Goal: Transaction & Acquisition: Book appointment/travel/reservation

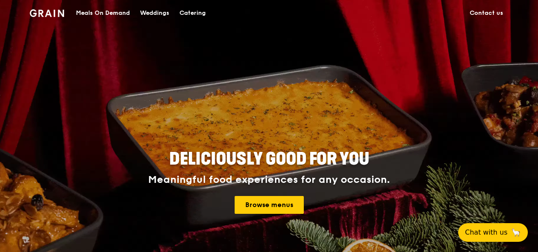
click at [111, 13] on div "Meals On Demand" at bounding box center [103, 12] width 54 height 25
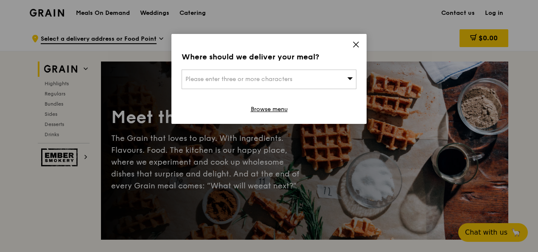
click at [339, 80] on div "Please enter three or more characters" at bounding box center [269, 80] width 175 height 20
type input "730722"
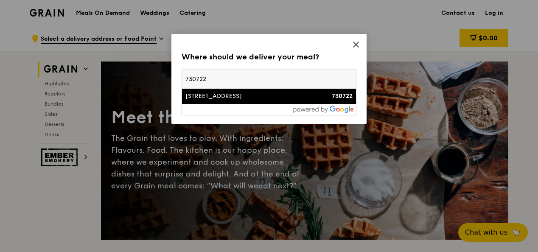
click at [253, 95] on div "[STREET_ADDRESS]" at bounding box center [248, 96] width 126 height 8
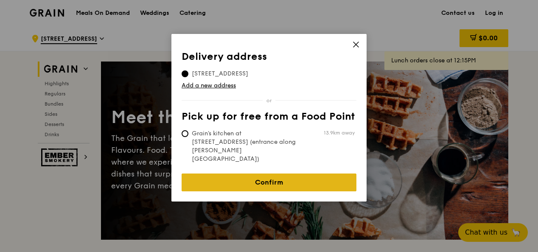
click at [256, 174] on link "Confirm" at bounding box center [269, 183] width 175 height 18
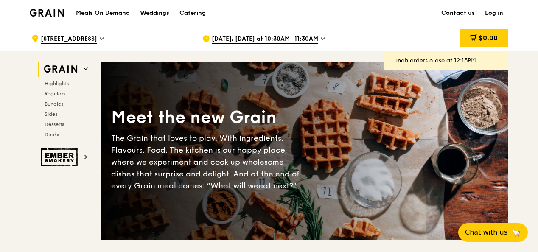
click at [251, 39] on span "[DATE], [DATE] at 10:30AM–11:30AM" at bounding box center [265, 39] width 106 height 9
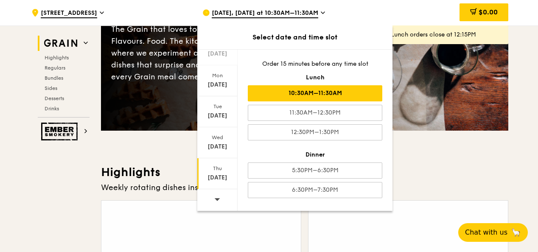
scroll to position [170, 0]
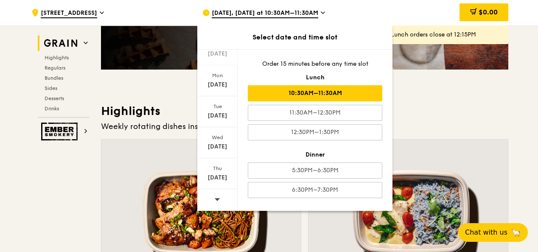
click at [218, 197] on icon at bounding box center [217, 199] width 6 height 6
click at [213, 177] on div "[DATE]" at bounding box center [218, 178] width 38 height 8
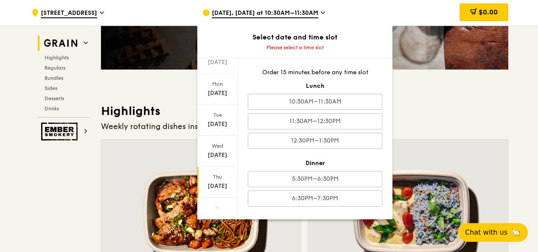
click at [218, 207] on icon at bounding box center [218, 208] width 6 height 3
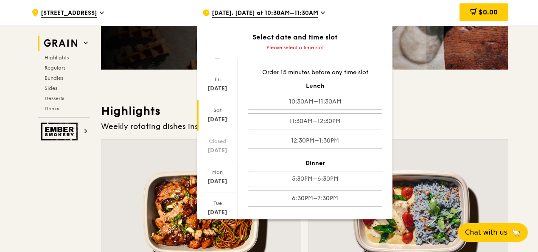
scroll to position [0, 0]
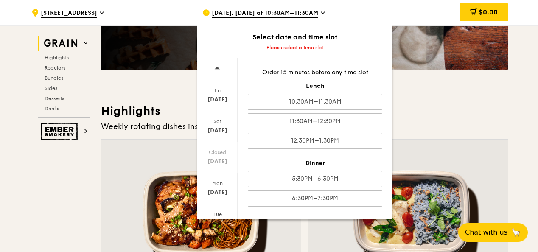
click at [218, 66] on icon at bounding box center [217, 68] width 6 height 6
click at [216, 204] on icon at bounding box center [217, 207] width 6 height 6
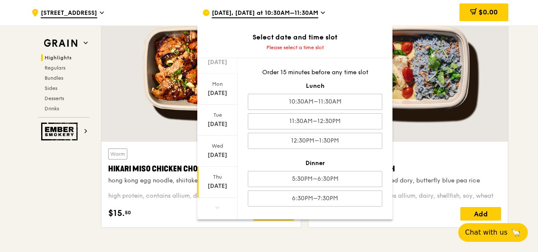
scroll to position [425, 0]
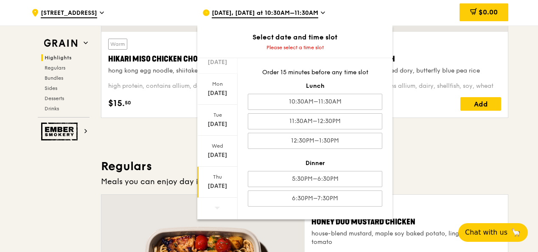
click at [220, 187] on div "[DATE]" at bounding box center [218, 186] width 38 height 8
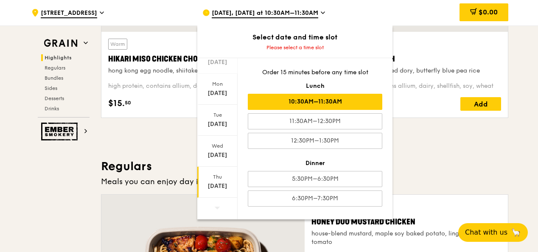
click at [336, 102] on div "10:30AM–11:30AM" at bounding box center [315, 102] width 134 height 16
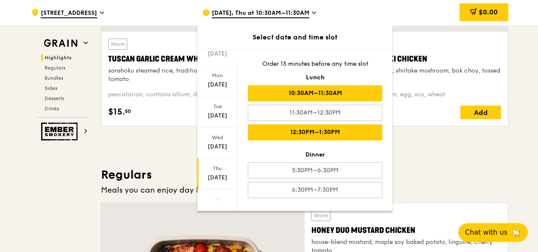
click at [319, 134] on div "12:30PM–1:30PM" at bounding box center [315, 132] width 134 height 16
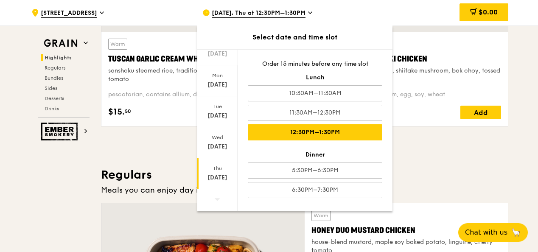
click at [310, 13] on icon at bounding box center [309, 13] width 3 height 2
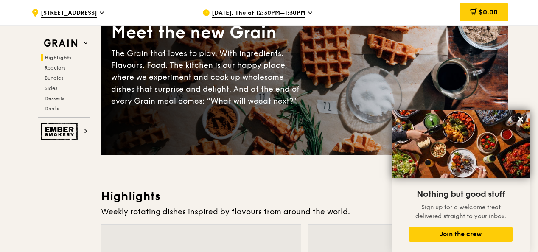
scroll to position [85, 0]
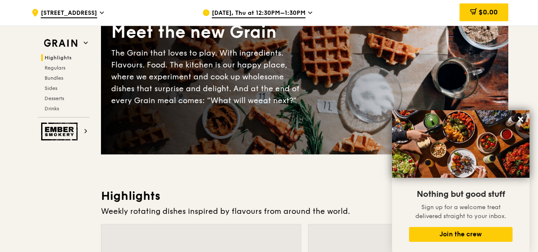
click at [283, 5] on div "[DATE], Thu at 12:30PM–1:30PM" at bounding box center [280, 12] width 157 height 25
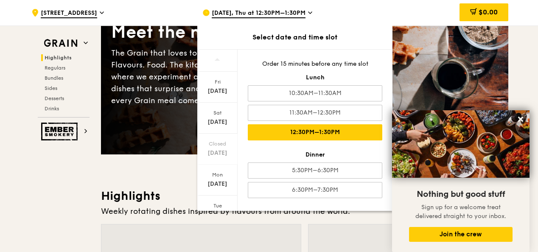
click at [281, 10] on span "[DATE], Thu at 12:30PM–1:30PM" at bounding box center [259, 13] width 94 height 9
